Goal: Information Seeking & Learning: Learn about a topic

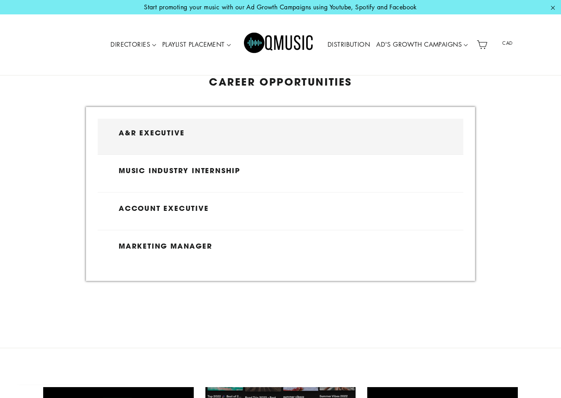
click at [188, 138] on li "A&R Executive" at bounding box center [281, 137] width 366 height 36
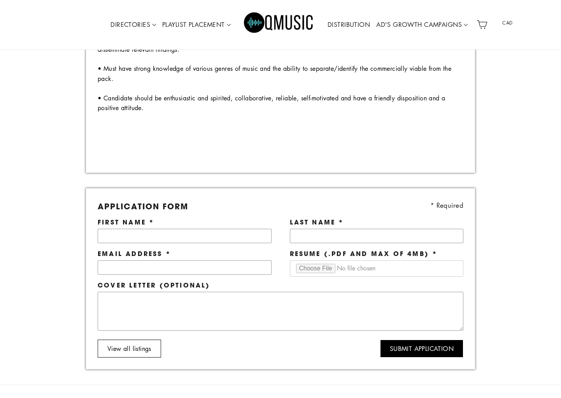
scroll to position [432, 0]
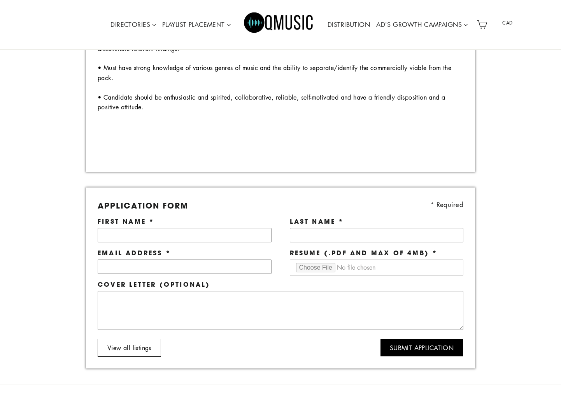
click at [251, 25] on img "Primary" at bounding box center [279, 24] width 70 height 35
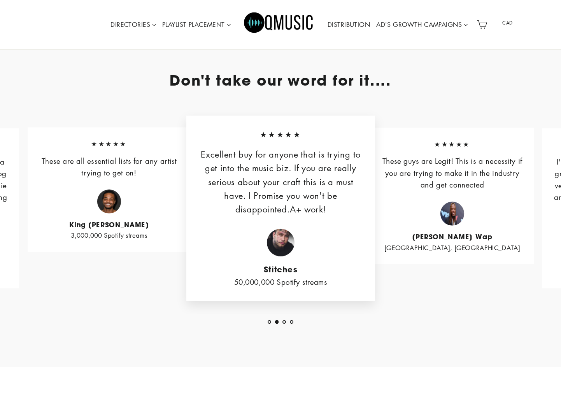
scroll to position [1768, 0]
click at [270, 323] on button "1" at bounding box center [270, 323] width 4 height 4
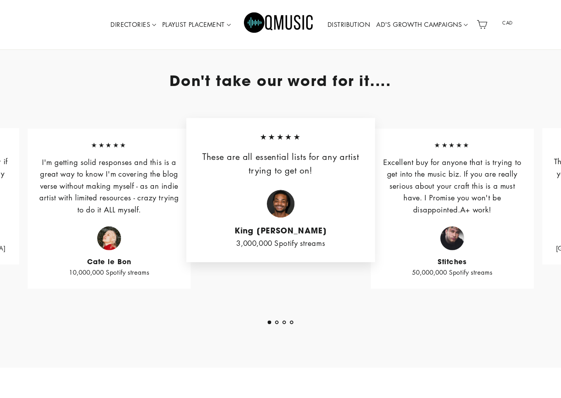
click at [277, 321] on button "2" at bounding box center [277, 323] width 4 height 4
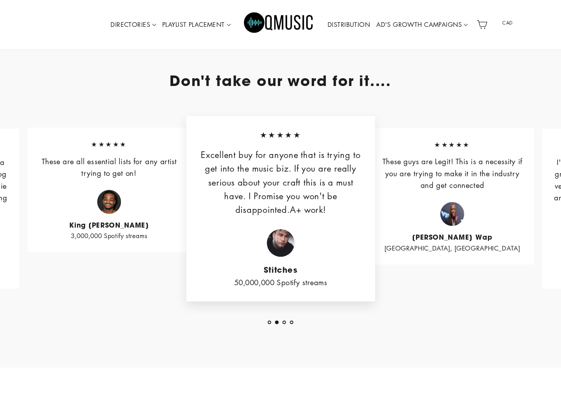
click at [284, 322] on button "3" at bounding box center [284, 323] width 4 height 4
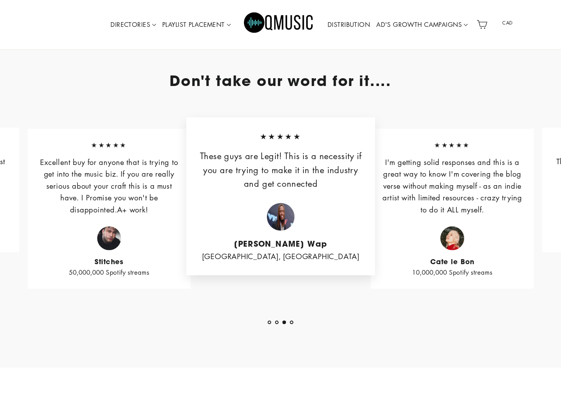
click at [292, 323] on button "4" at bounding box center [292, 323] width 4 height 4
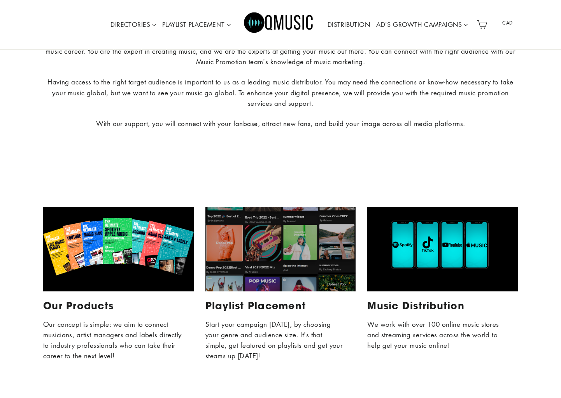
scroll to position [3441, 0]
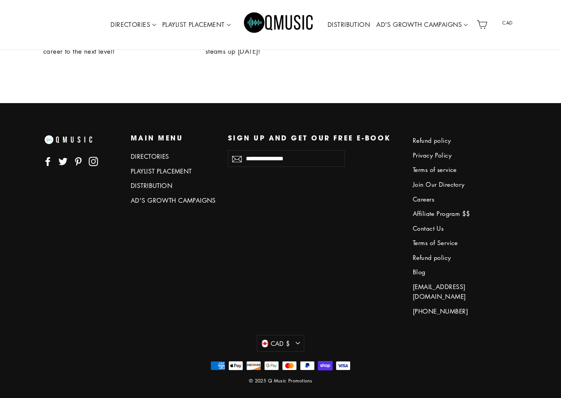
click at [430, 200] on link "Careers" at bounding box center [456, 199] width 86 height 13
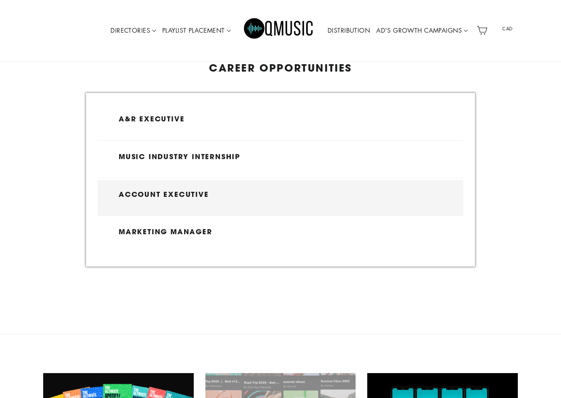
click at [211, 199] on li "Account Executive" at bounding box center [281, 198] width 366 height 36
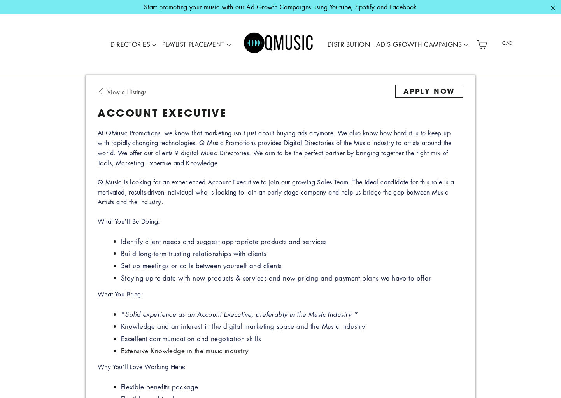
click at [126, 94] on span "View all listings" at bounding box center [126, 92] width 39 height 8
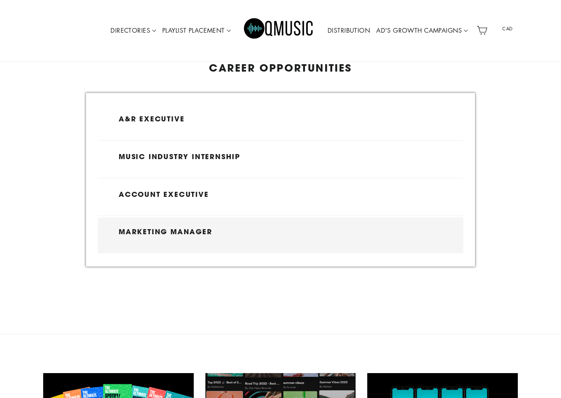
click at [156, 228] on h3 "Marketing Manager" at bounding box center [281, 232] width 324 height 9
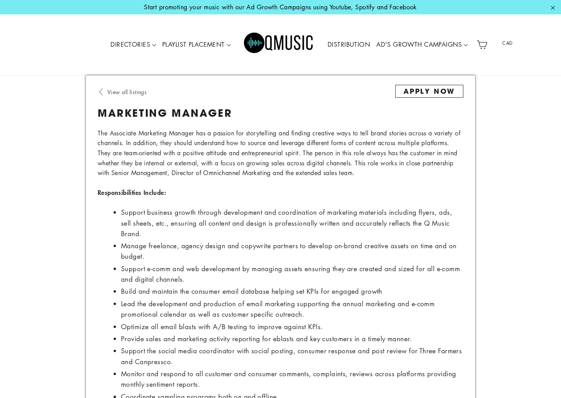
click at [119, 92] on span "View all listings" at bounding box center [126, 92] width 39 height 8
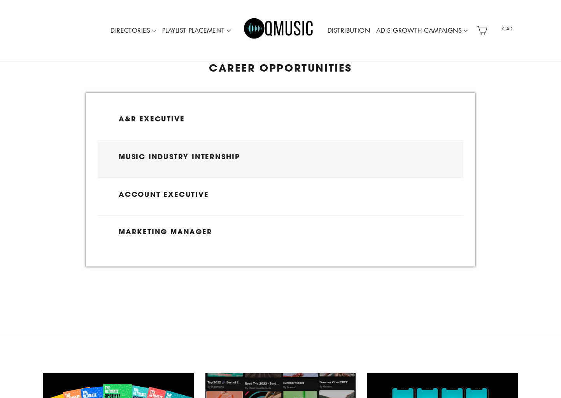
click at [174, 153] on h3 "Music Industry Internship" at bounding box center [281, 157] width 324 height 9
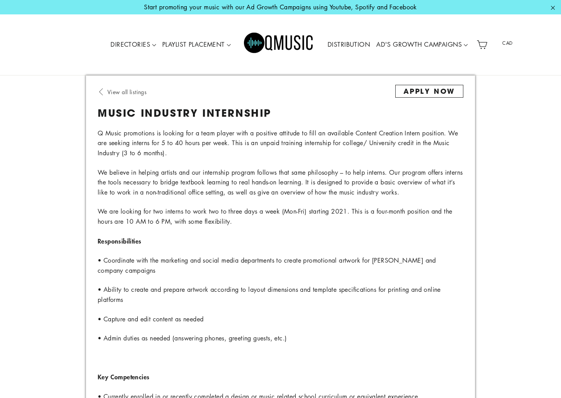
click at [110, 92] on span "View all listings" at bounding box center [126, 92] width 39 height 8
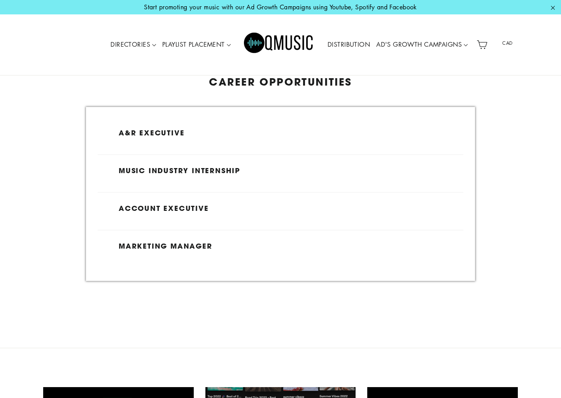
click at [281, 35] on img "Primary" at bounding box center [279, 44] width 70 height 35
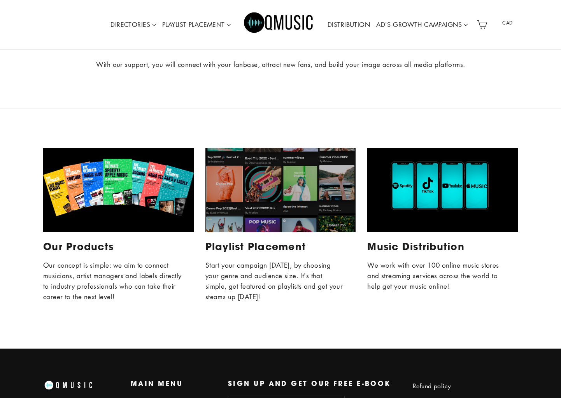
scroll to position [3441, 0]
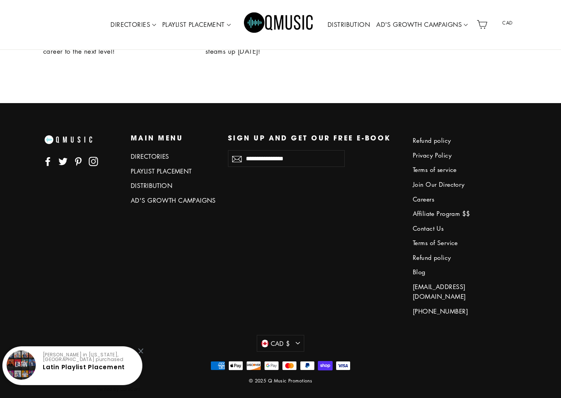
click at [91, 161] on icon at bounding box center [93, 160] width 5 height 5
